Goal: Information Seeking & Learning: Learn about a topic

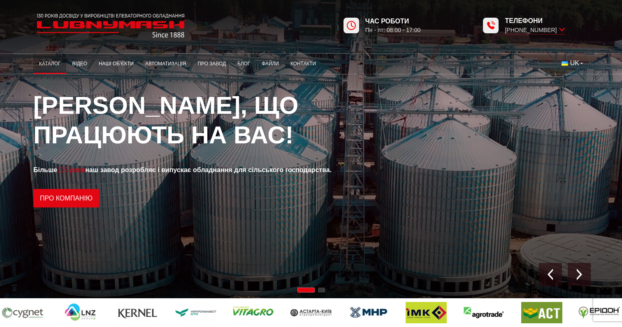
click at [55, 63] on link "Каталог" at bounding box center [49, 64] width 33 height 16
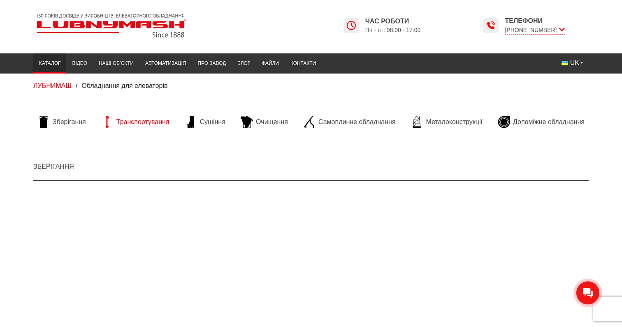
click at [138, 121] on span "Транспортування" at bounding box center [142, 122] width 53 height 9
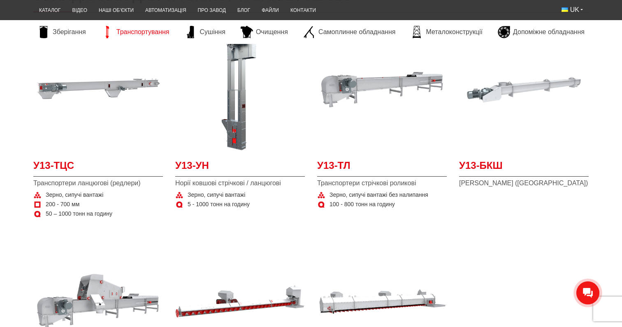
scroll to position [175, 0]
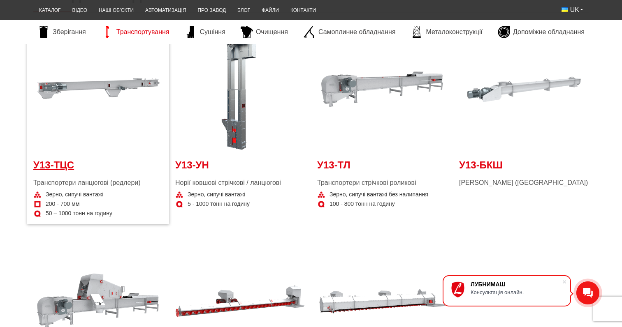
click at [64, 162] on span "У13-ТЦС" at bounding box center [97, 167] width 129 height 18
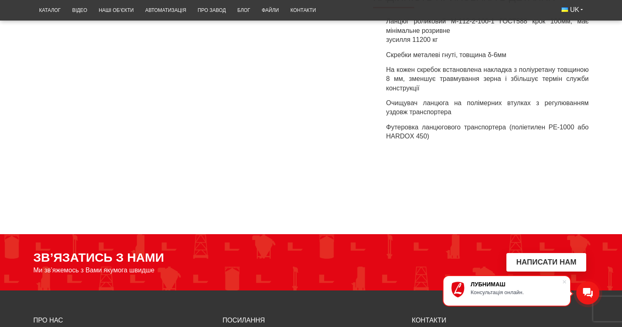
scroll to position [1117, 0]
